Goal: Task Accomplishment & Management: Use online tool/utility

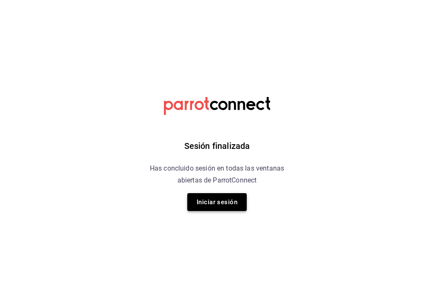
click at [224, 209] on button "Iniciar sesión" at bounding box center [217, 202] width 60 height 18
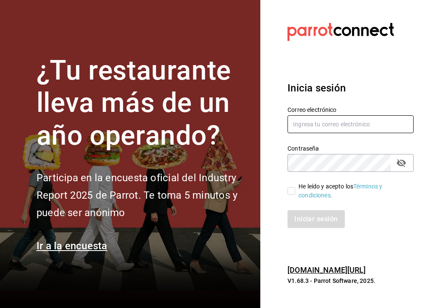
click at [353, 123] on input "text" at bounding box center [351, 124] width 126 height 18
click at [329, 127] on input "text" at bounding box center [351, 124] width 126 height 18
type input "aaronbzn.s@gmail.com"
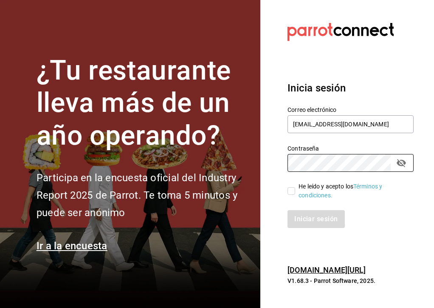
click at [293, 190] on input "He leído y acepto los Términos y condiciones." at bounding box center [292, 191] width 8 height 8
checkbox input "true"
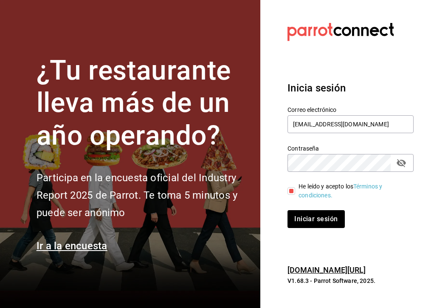
click at [399, 163] on icon "passwordField" at bounding box center [401, 163] width 9 height 8
click at [332, 213] on button "Iniciar sesión" at bounding box center [317, 219] width 58 height 18
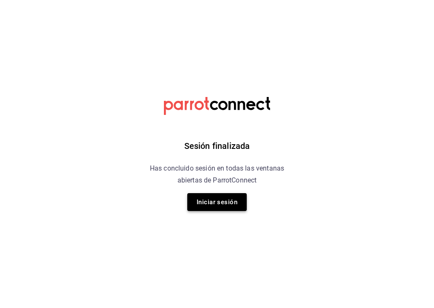
click at [229, 198] on button "Iniciar sesión" at bounding box center [217, 202] width 60 height 18
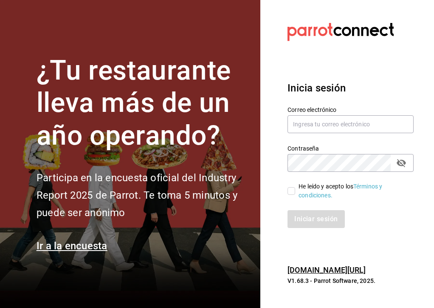
click at [322, 135] on div "Contraseña Contraseña" at bounding box center [346, 152] width 136 height 37
click at [324, 129] on input "text" at bounding box center [351, 124] width 126 height 18
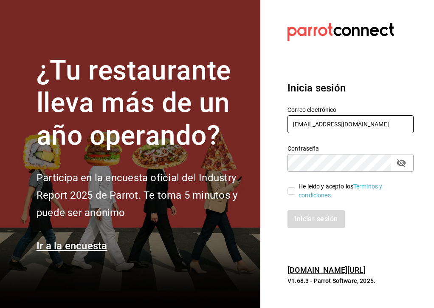
type input "aaronbzn.s@gmail.com"
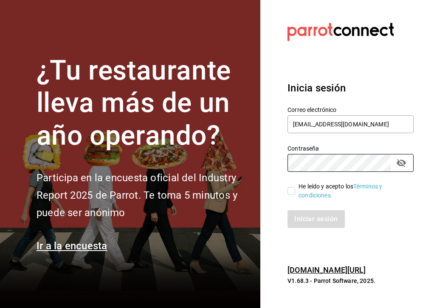
click at [291, 191] on input "He leído y acepto los Términos y condiciones." at bounding box center [292, 191] width 8 height 8
checkbox input "true"
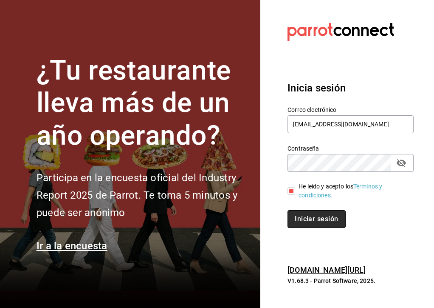
click at [312, 226] on button "Iniciar sesión" at bounding box center [317, 219] width 58 height 18
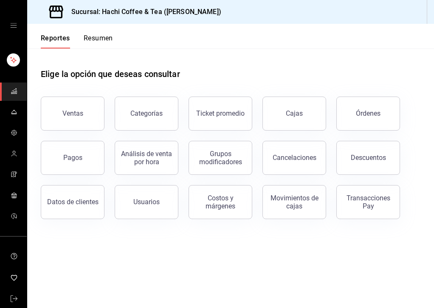
click at [96, 41] on button "Resumen" at bounding box center [98, 41] width 29 height 14
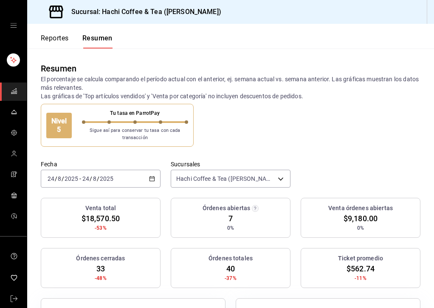
click at [61, 128] on div "Nivel 5" at bounding box center [59, 126] width 26 height 26
click at [61, 128] on html "Sucursal: Hachi Coffee & Tea ([PERSON_NAME]) Reportes Resumen Resumen El porcen…" at bounding box center [217, 154] width 434 height 308
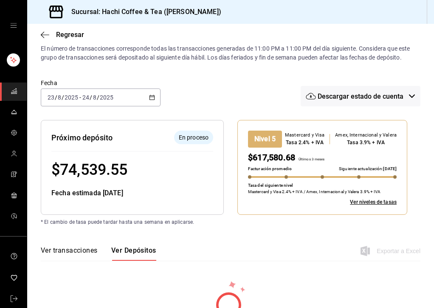
scroll to position [22, 0]
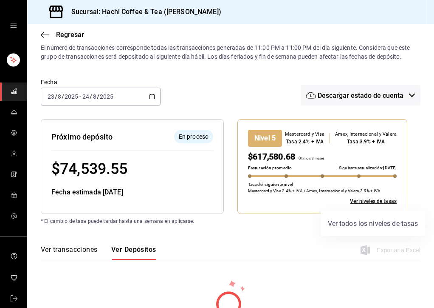
click at [374, 200] on link "Ver niveles de tasas" at bounding box center [373, 201] width 47 height 8
click at [48, 34] on icon "button" at bounding box center [45, 34] width 9 height 0
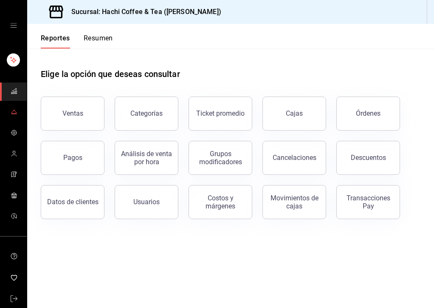
click at [11, 115] on span "mailbox folders" at bounding box center [14, 112] width 7 height 11
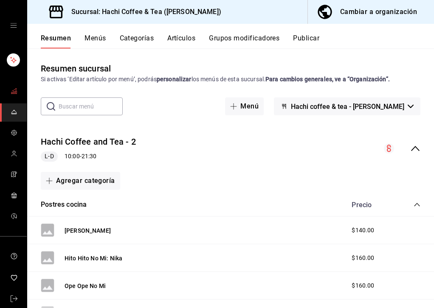
click at [11, 91] on icon "mailbox folders" at bounding box center [13, 90] width 5 height 3
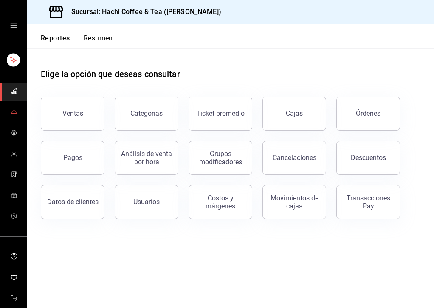
click at [13, 115] on span "mailbox folders" at bounding box center [14, 112] width 7 height 11
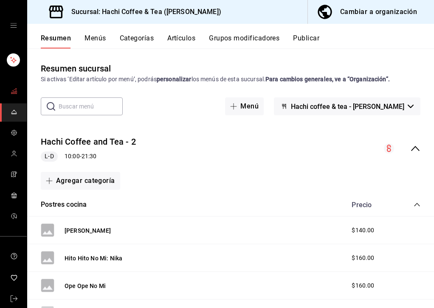
click at [17, 91] on icon "mailbox folders" at bounding box center [14, 91] width 7 height 7
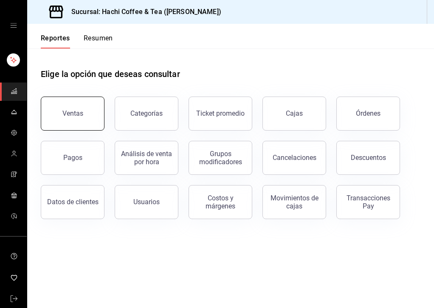
click at [71, 120] on button "Ventas" at bounding box center [73, 113] width 64 height 34
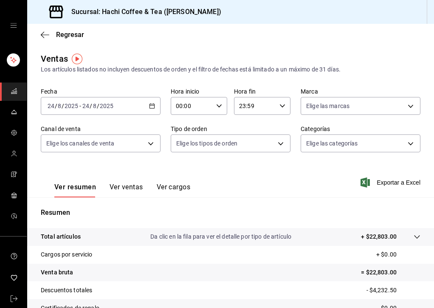
click at [152, 106] on icon "button" at bounding box center [152, 106] width 6 height 6
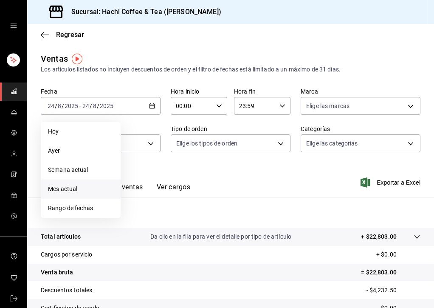
click at [92, 188] on span "Mes actual" at bounding box center [81, 188] width 66 height 9
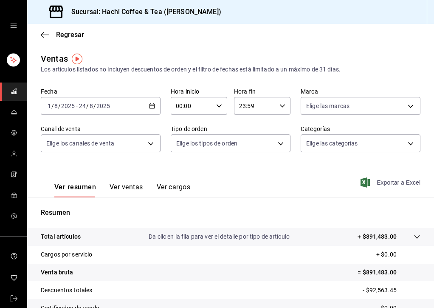
click at [392, 185] on span "Exportar a Excel" at bounding box center [392, 182] width 58 height 10
